Goal: Information Seeking & Learning: Learn about a topic

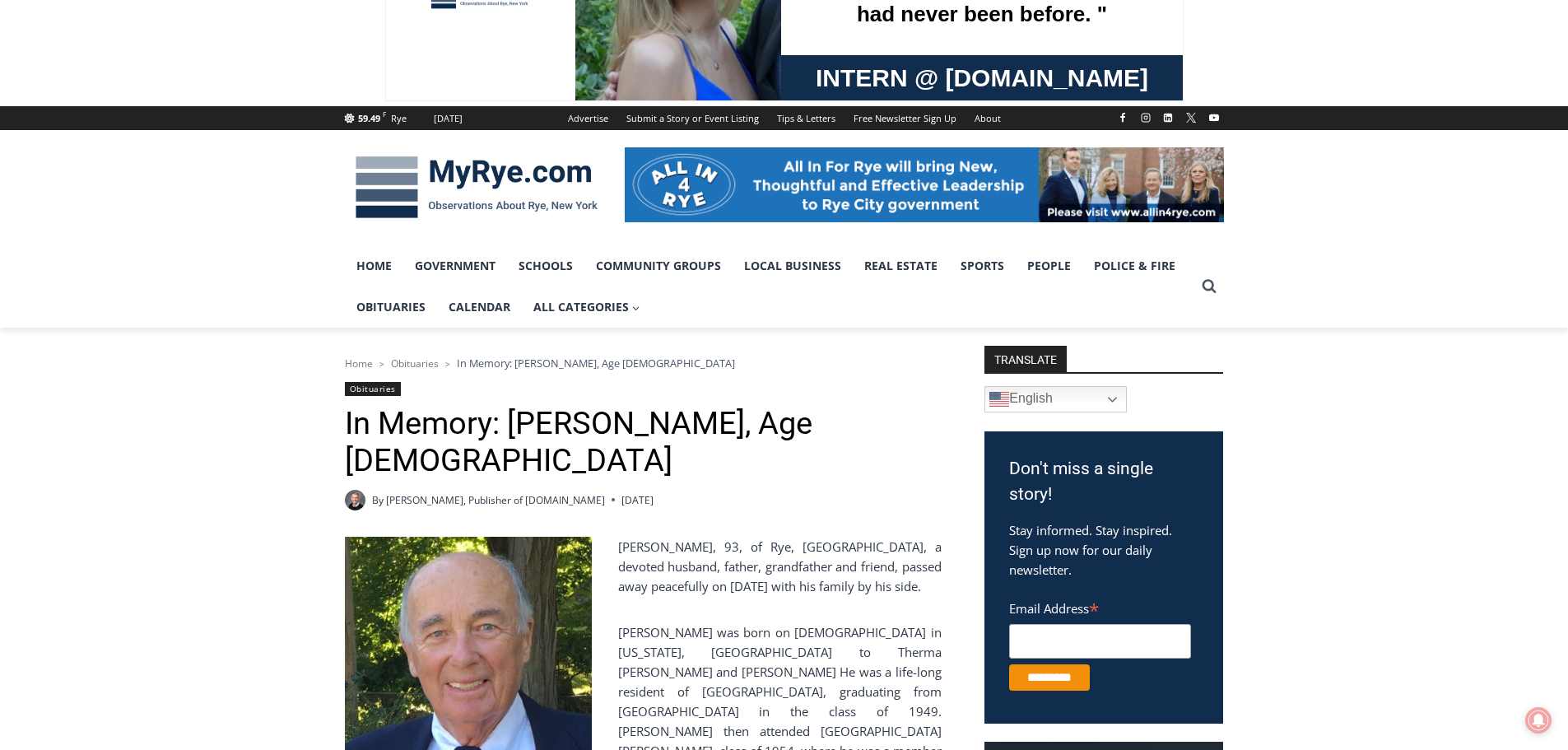
scroll to position [247, 0]
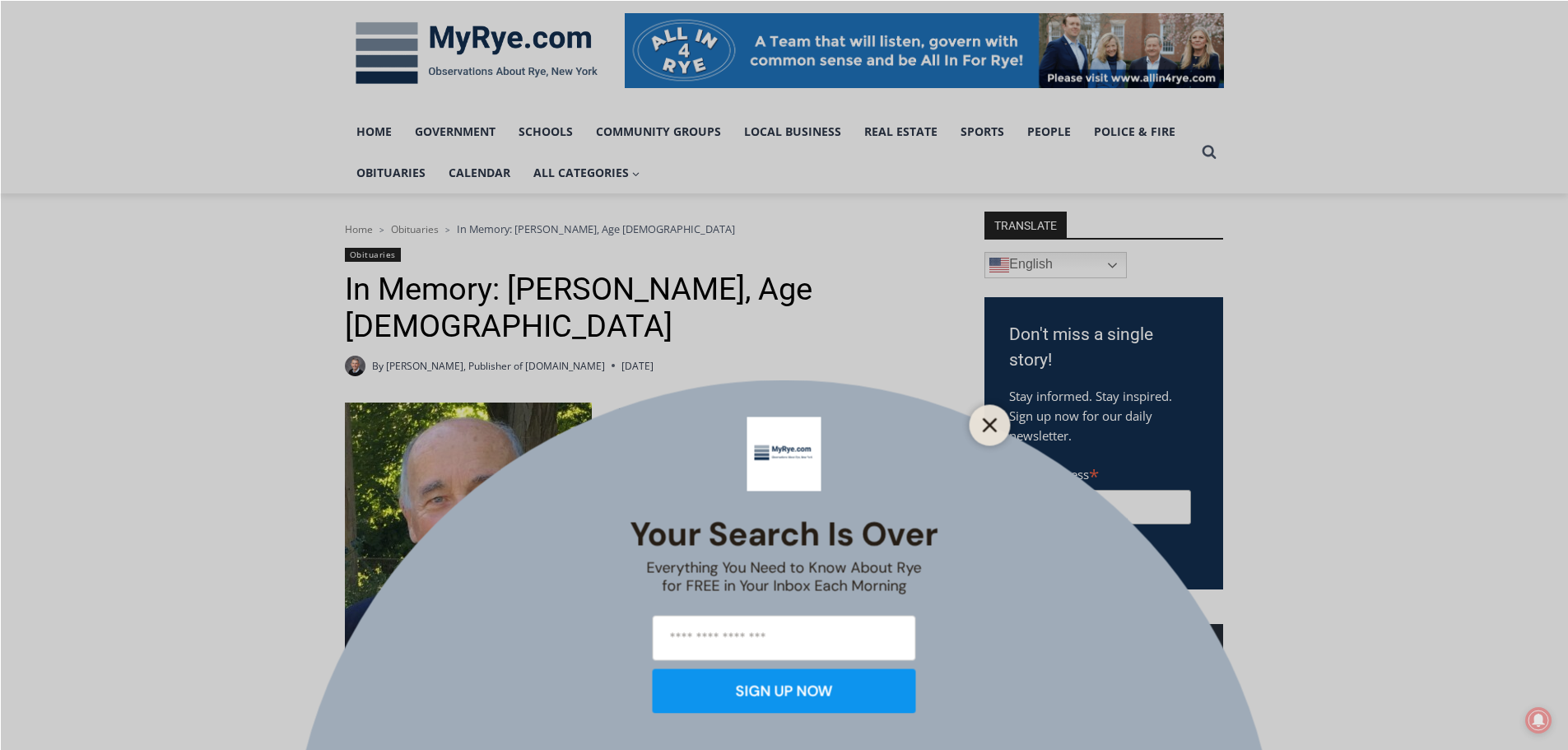
click at [990, 421] on icon "Close" at bounding box center [990, 424] width 15 height 15
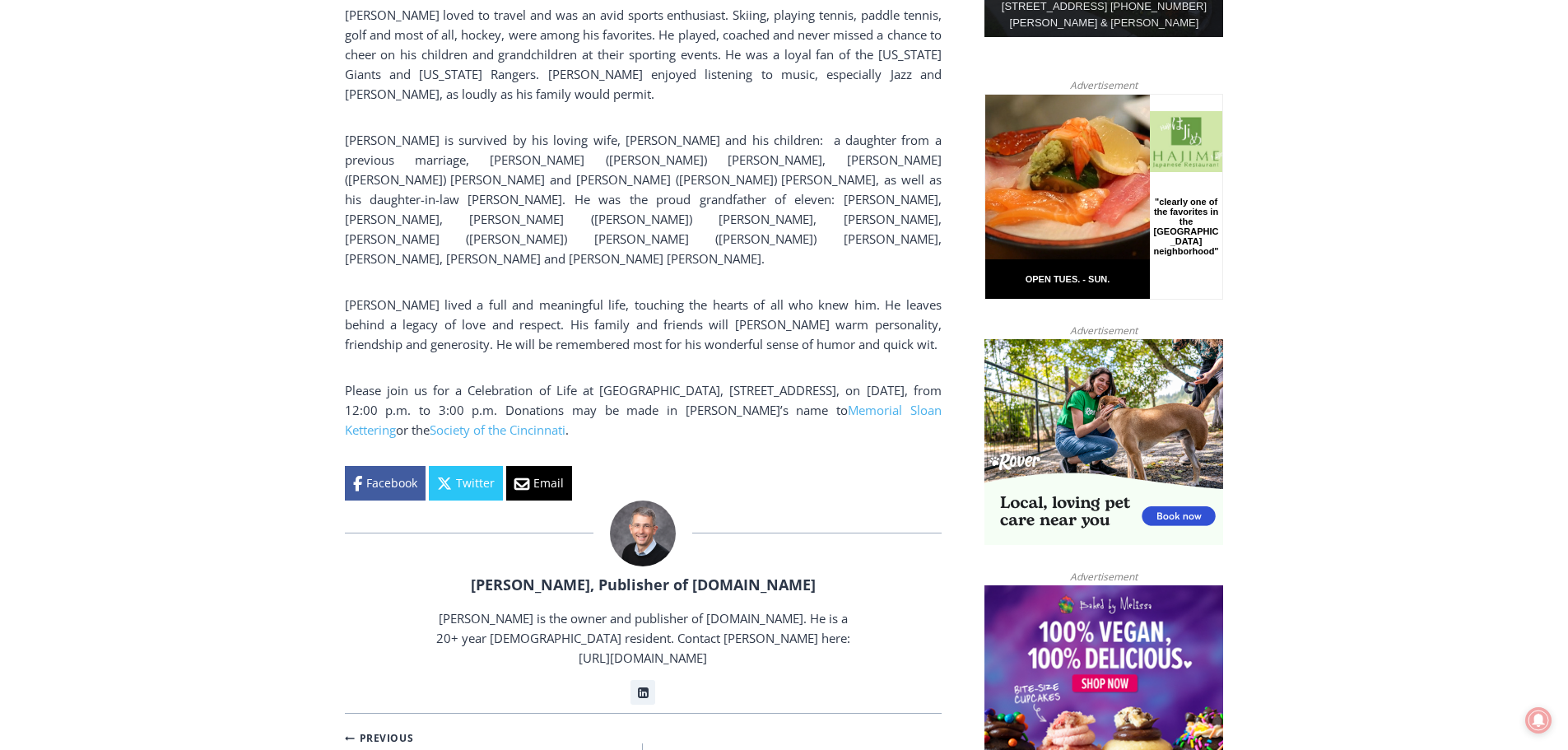
scroll to position [1235, 0]
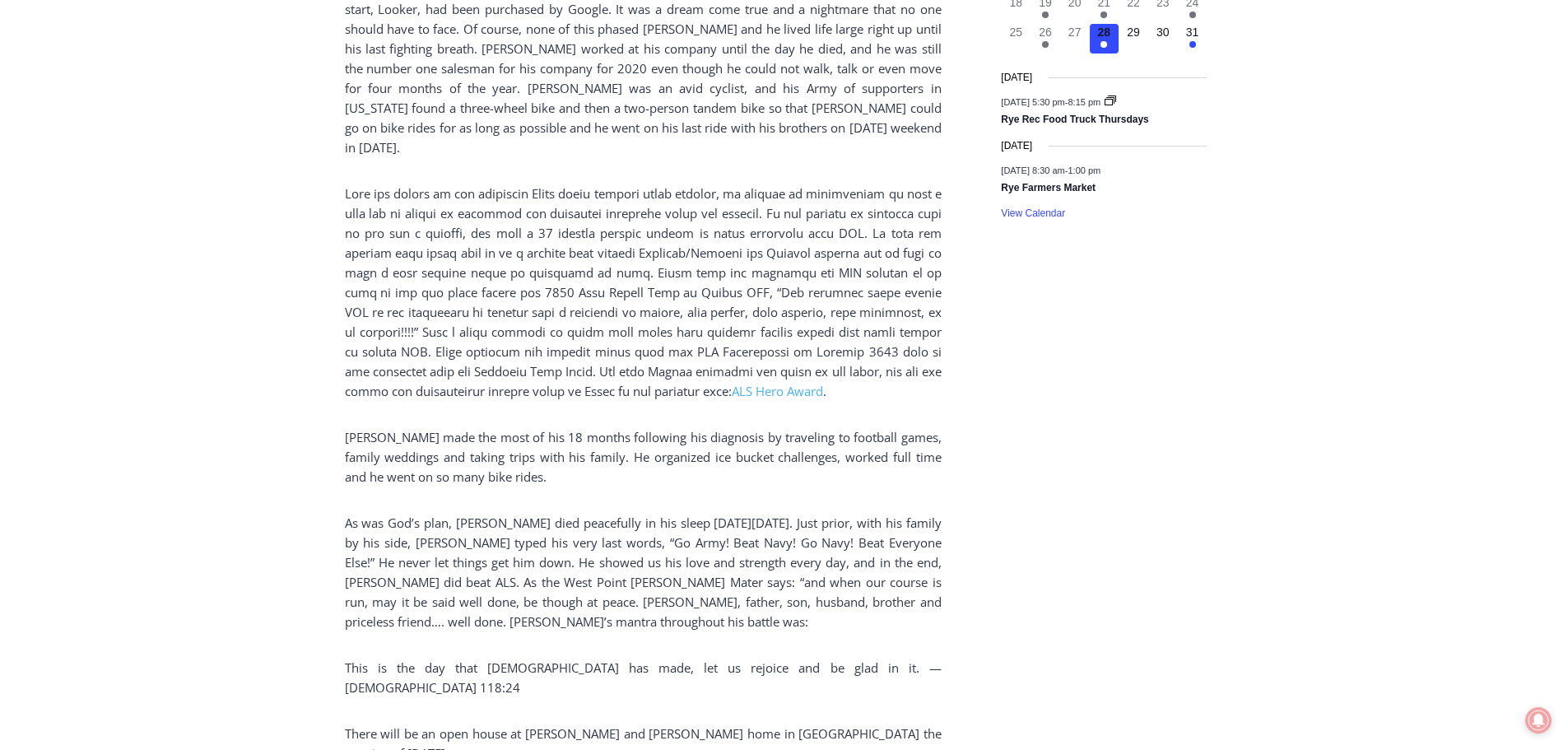
scroll to position [2469, 0]
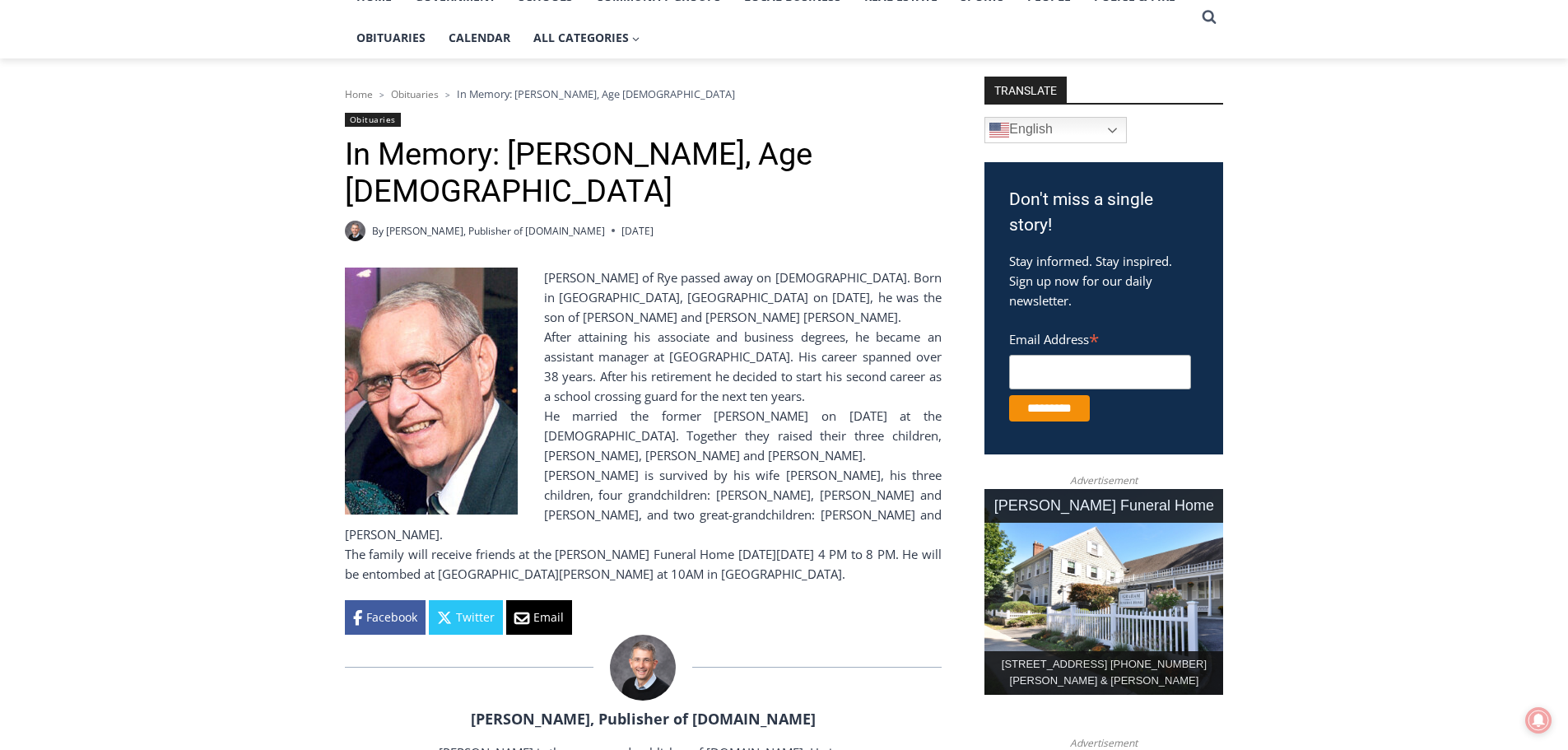
scroll to position [412, 0]
